Goal: Check status: Check status

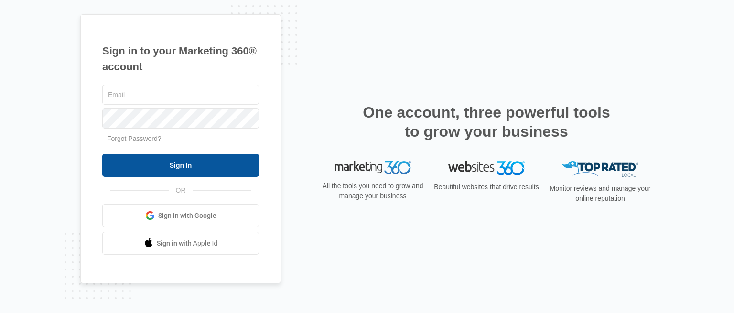
type input "[DOMAIN_NAME][EMAIL_ADDRESS][DOMAIN_NAME]"
click at [170, 166] on input "Sign In" at bounding box center [180, 165] width 157 height 23
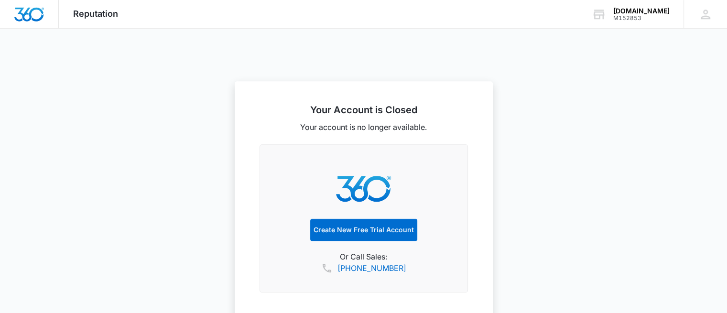
scroll to position [740, 0]
